Goal: Find specific page/section: Find specific page/section

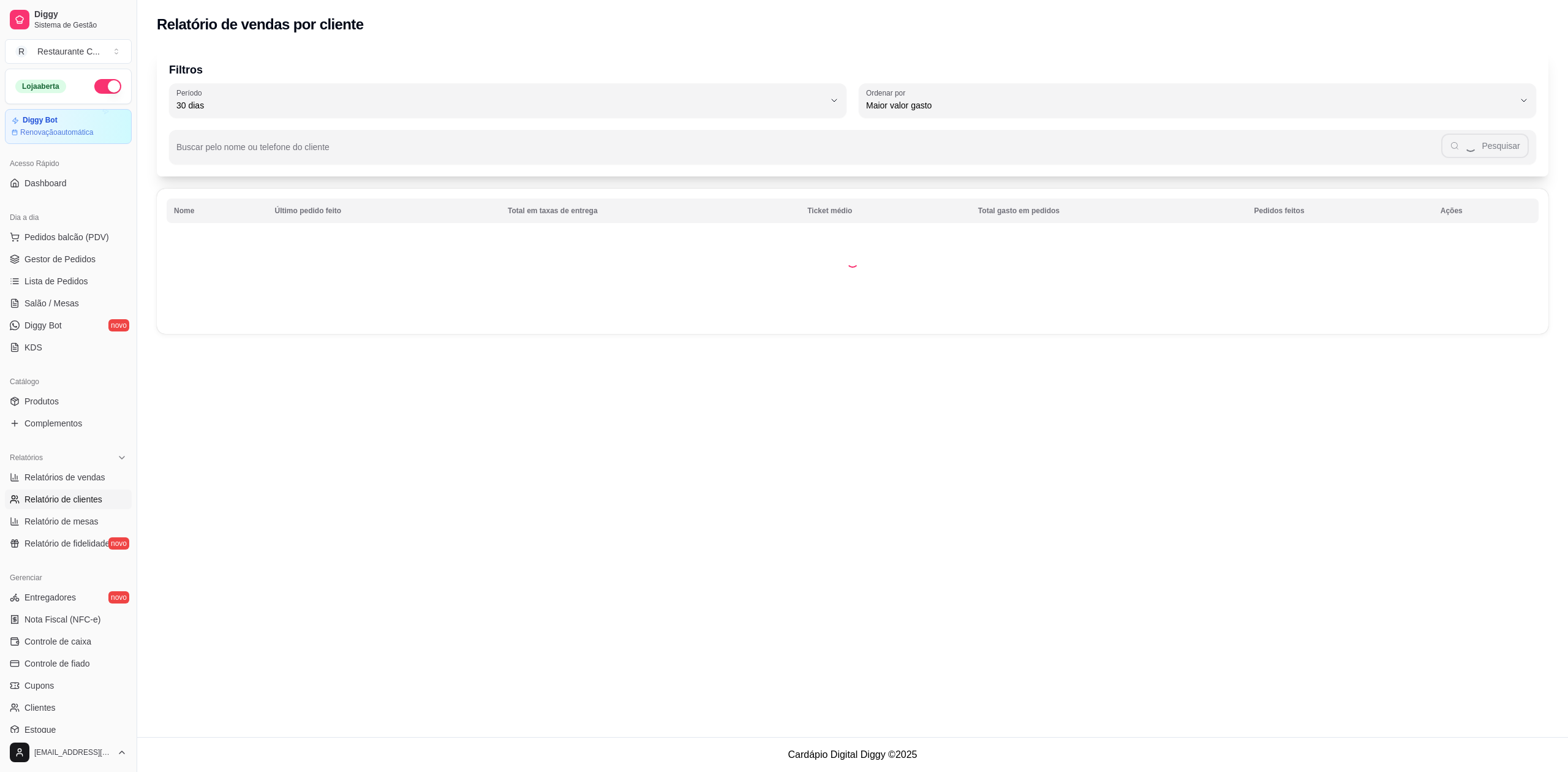
select select "30"
select select "HIGHEST_TOTAL_SPENT_WITH_ORDERS"
click at [81, 472] on span "Relatórios de vendas" at bounding box center [65, 477] width 81 height 12
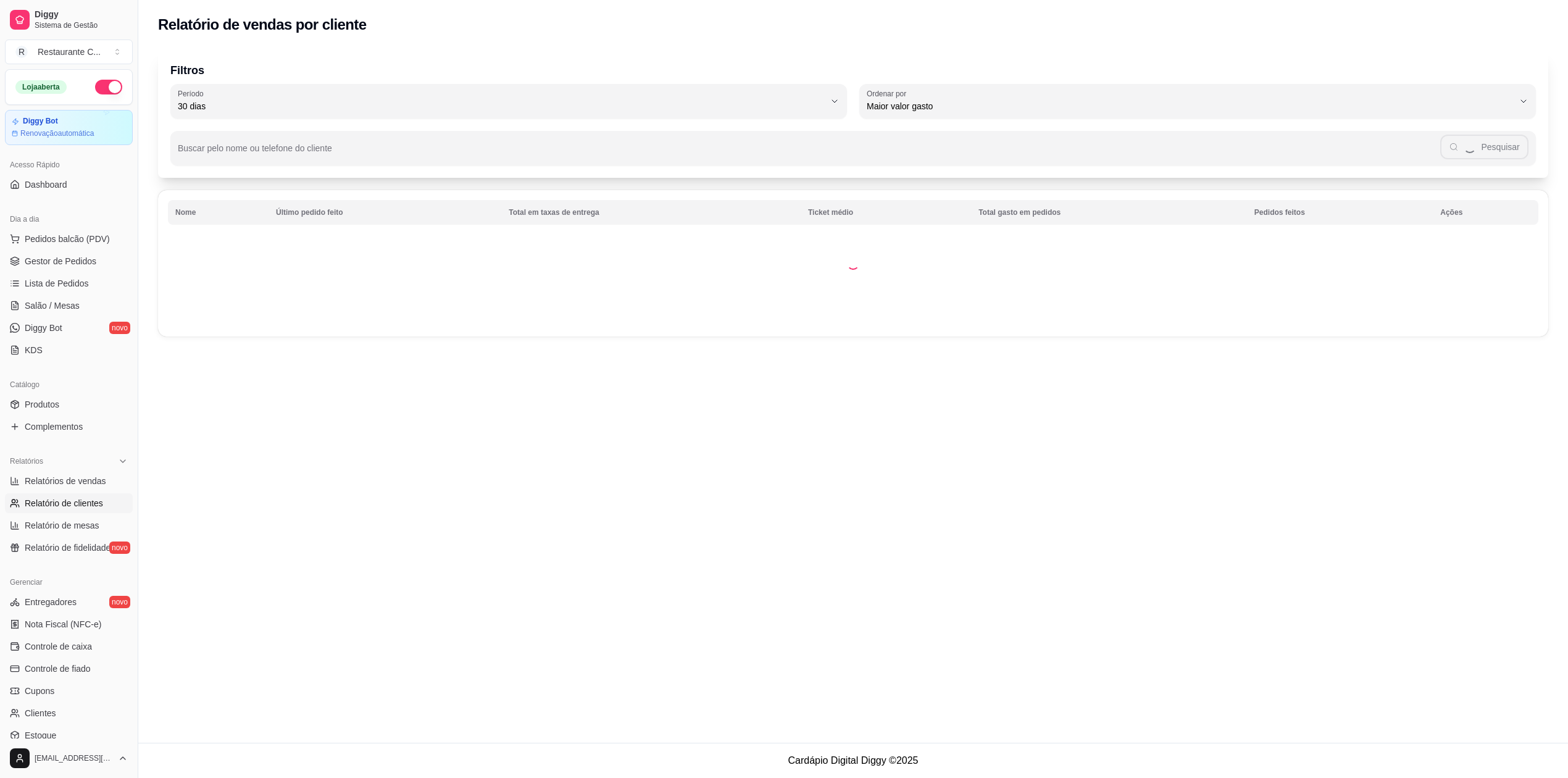
select select "ALL"
select select "0"
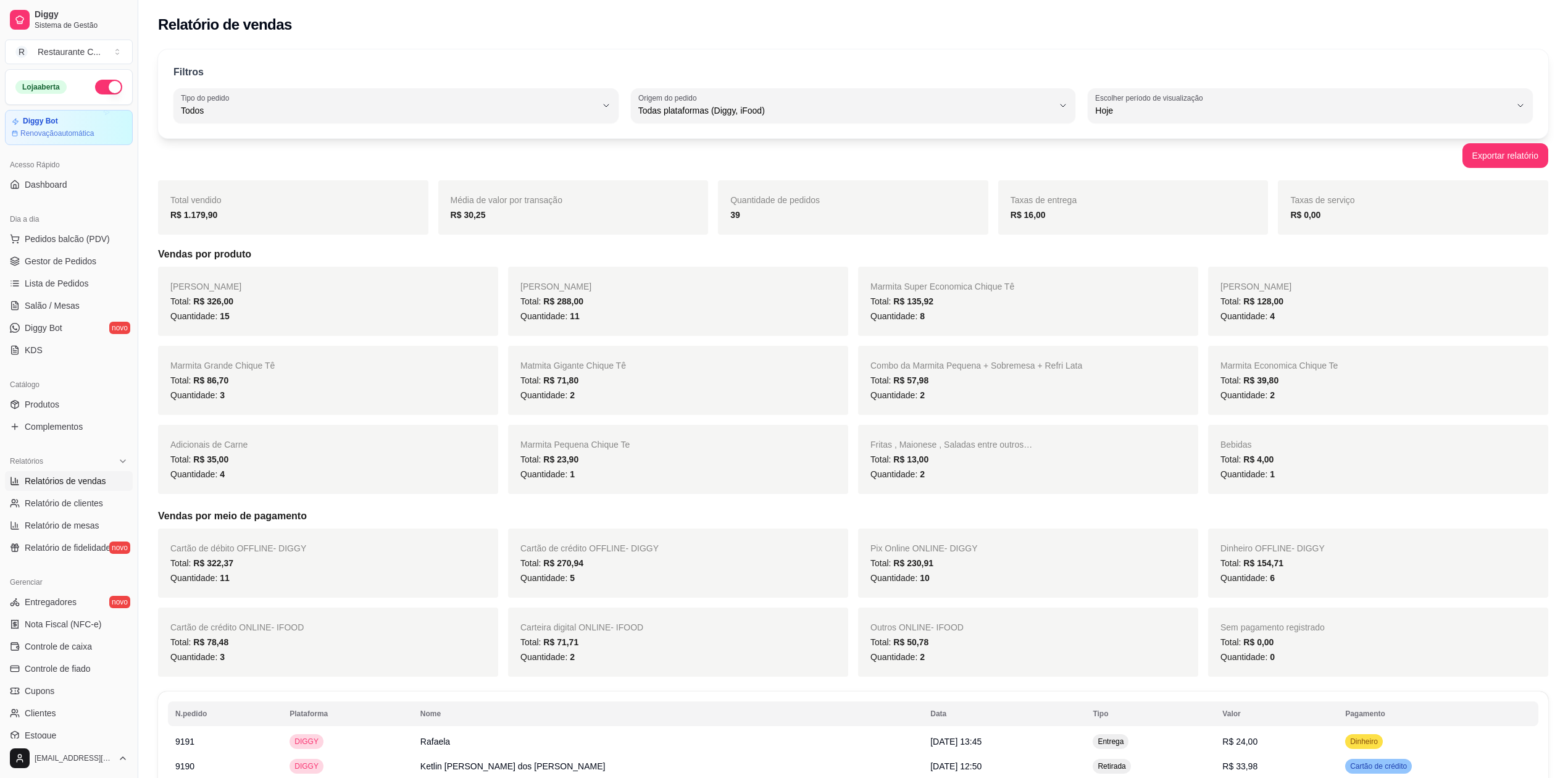
click at [713, 224] on div "Total vendido R$ 1.179,90 Média de valor por transação R$ 30,25 Quantidade de p…" at bounding box center [854, 208] width 1390 height 55
click at [63, 260] on span "Gestor de Pedidos" at bounding box center [60, 261] width 71 height 12
